Goal: Navigation & Orientation: Find specific page/section

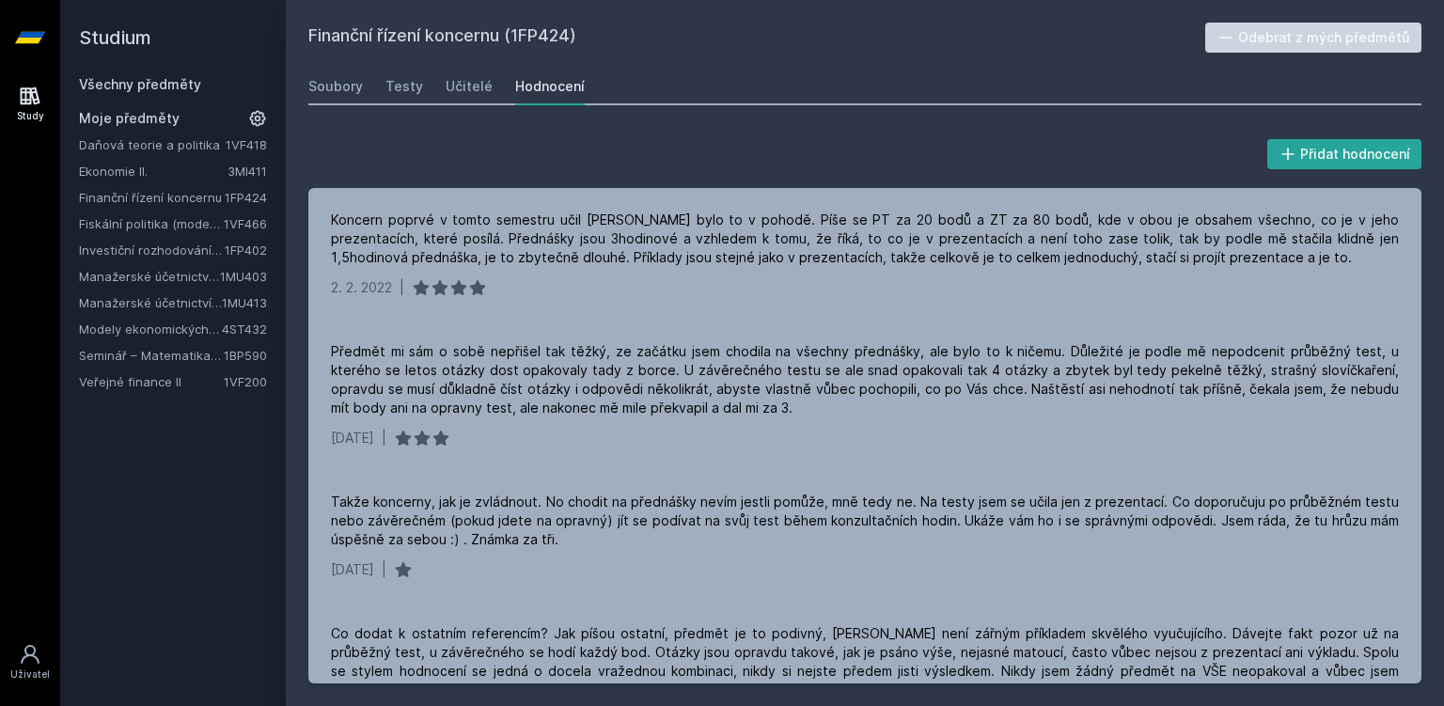
click at [168, 354] on link "Seminář – Matematika pro finance" at bounding box center [151, 355] width 145 height 19
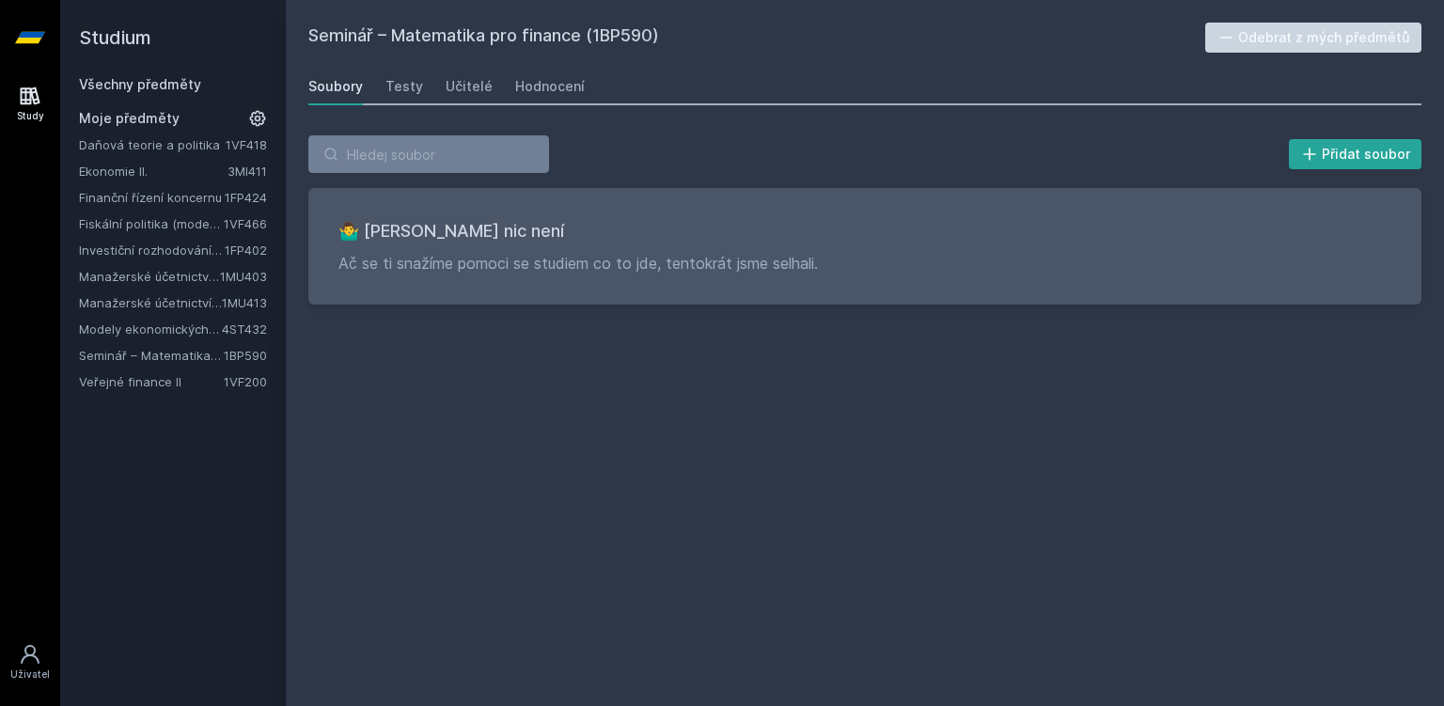
click at [178, 322] on link "Modely ekonomických a finančních časových řad" at bounding box center [150, 329] width 143 height 19
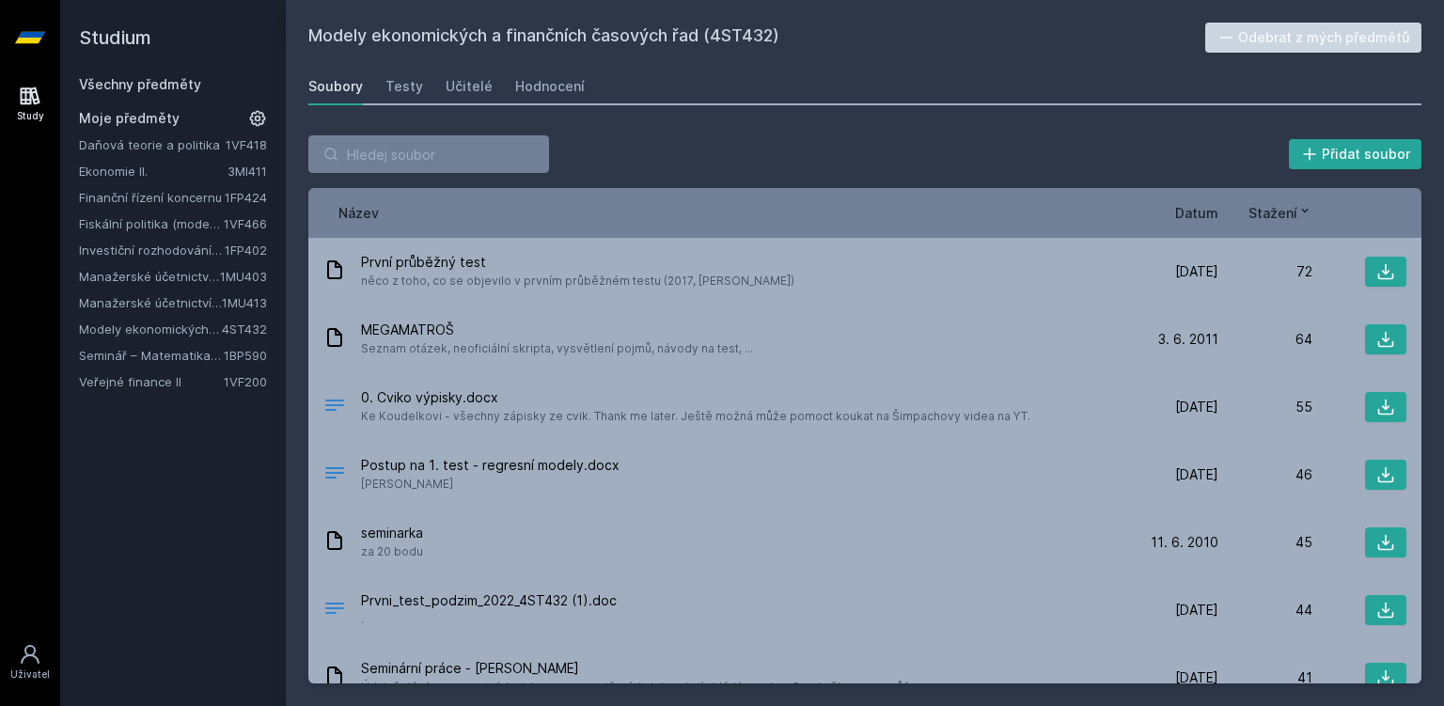
click at [212, 259] on div "Daňová teorie a politika 1VF418 Ekonomie II. 3MI411 Finanční řízení koncernu 1F…" at bounding box center [173, 263] width 188 height 256
click at [213, 248] on link "Investiční rozhodování a dlouhodobé financování" at bounding box center [152, 250] width 146 height 19
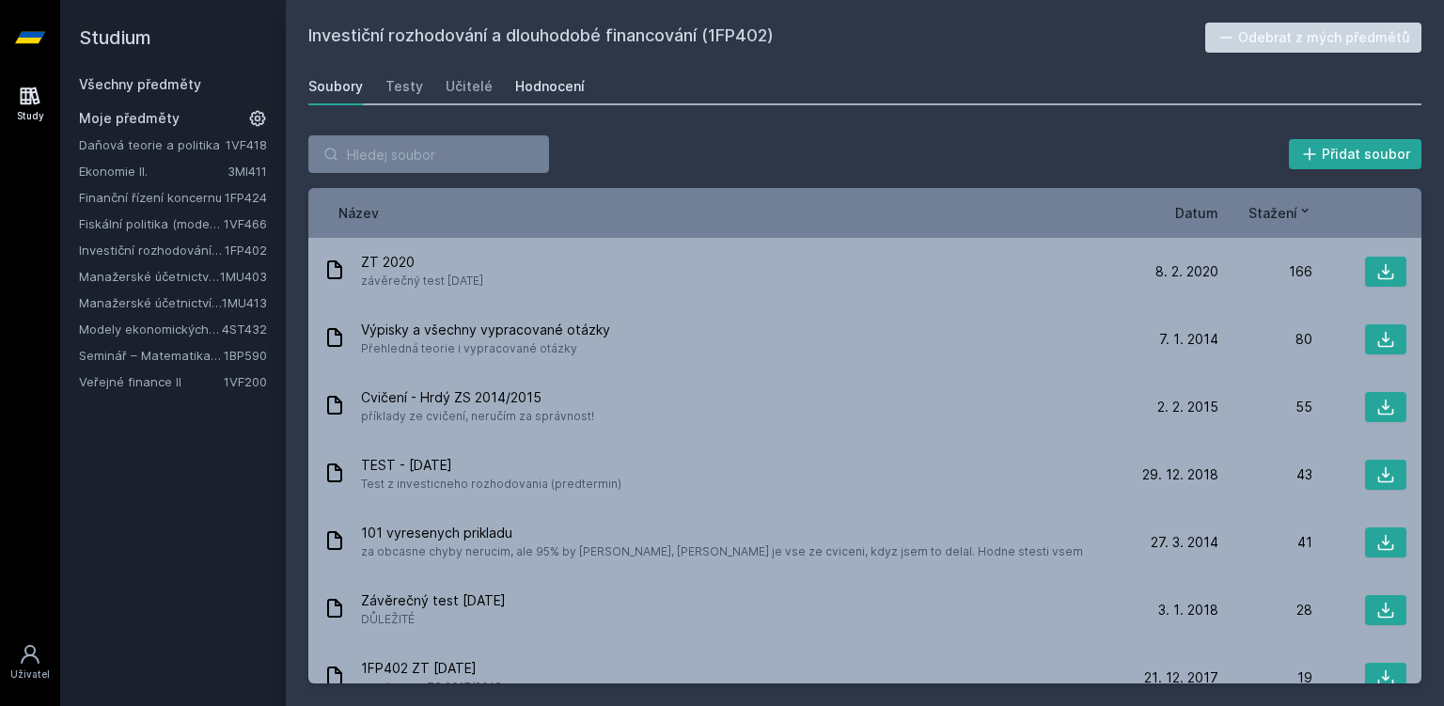
click at [554, 71] on link "Hodnocení" at bounding box center [550, 87] width 70 height 38
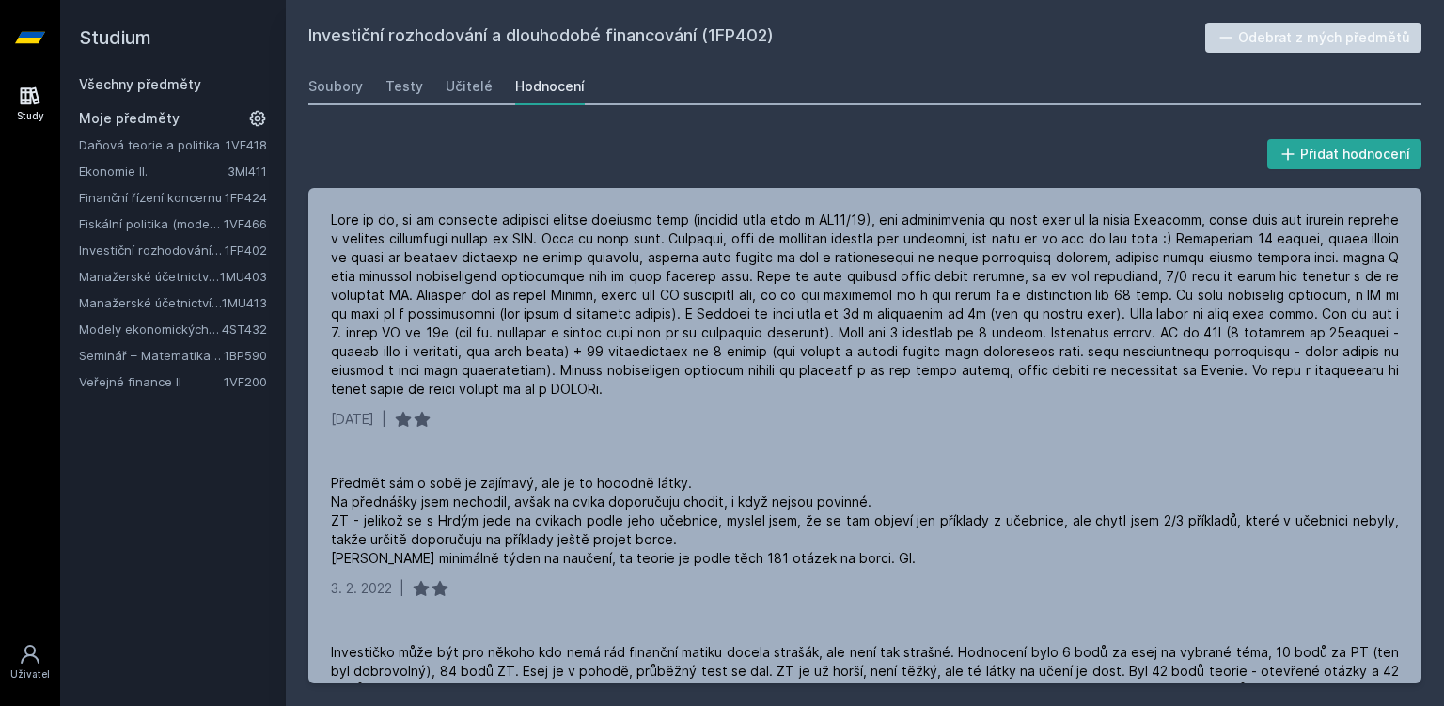
click at [144, 165] on link "Ekonomie II." at bounding box center [153, 171] width 149 height 19
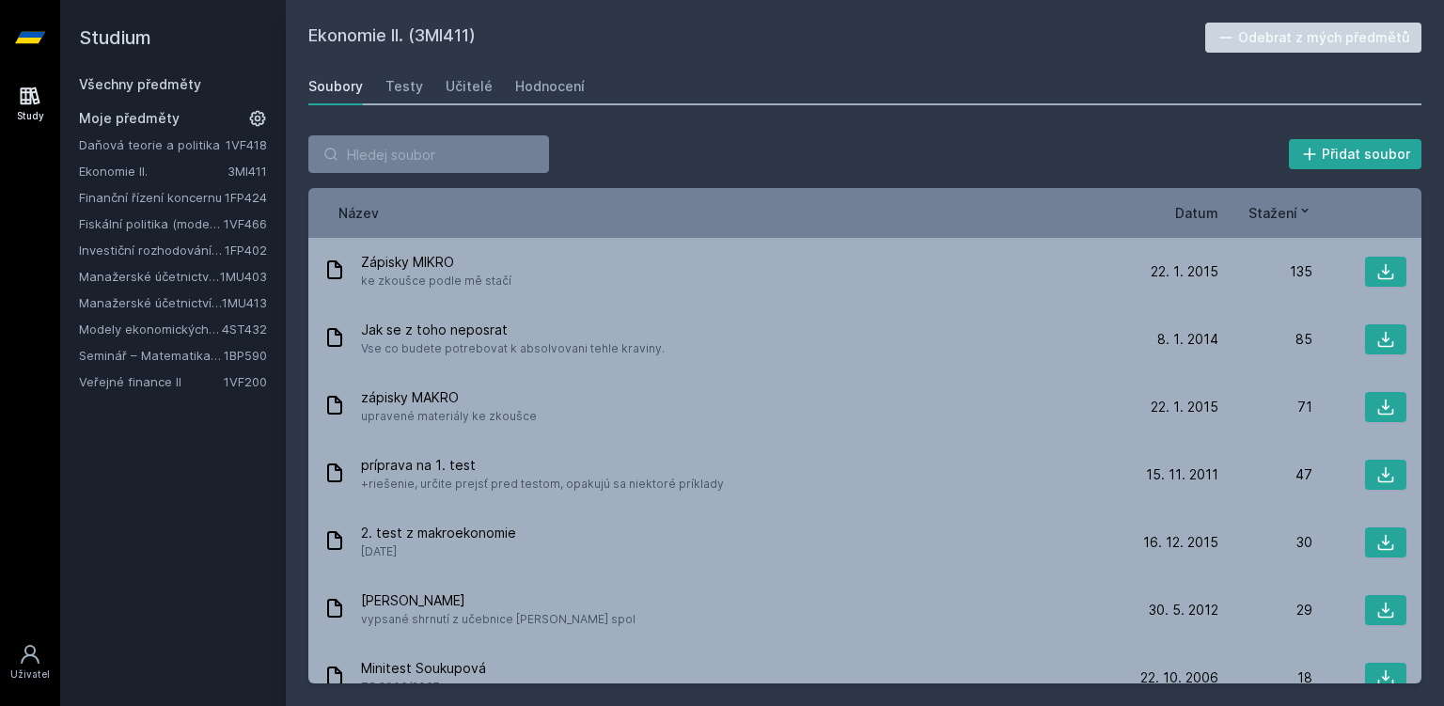
click at [149, 151] on link "Daňová teorie a politika" at bounding box center [152, 144] width 147 height 19
